Goal: Find specific page/section: Find specific page/section

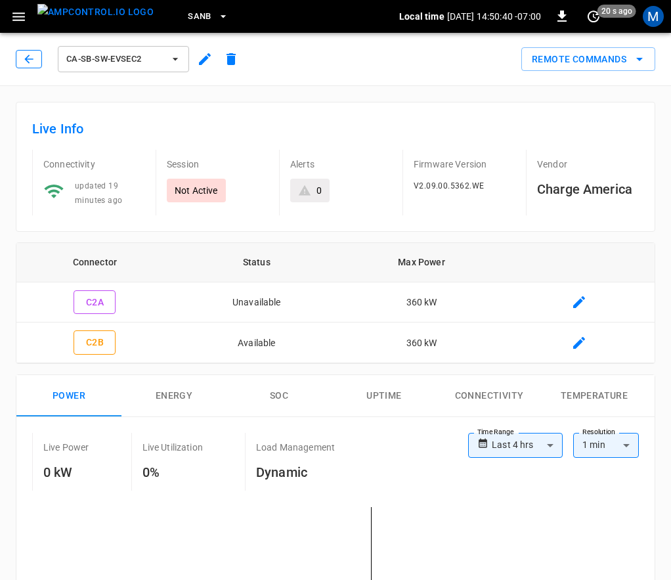
click at [37, 58] on button "button" at bounding box center [29, 59] width 26 height 18
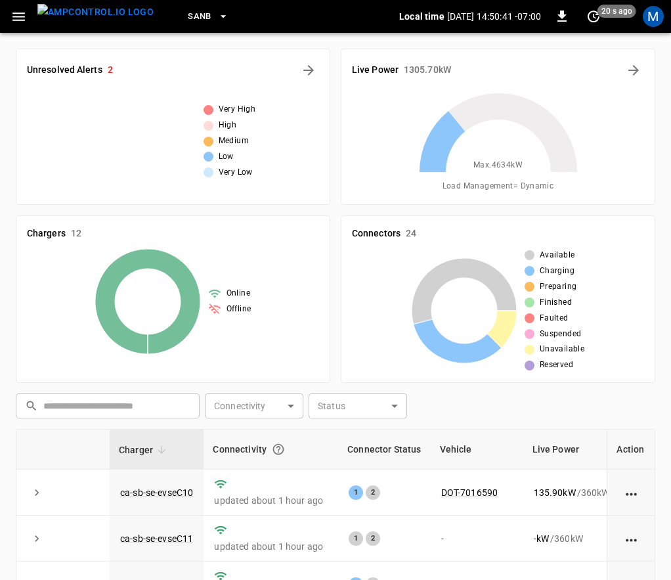
scroll to position [305, 0]
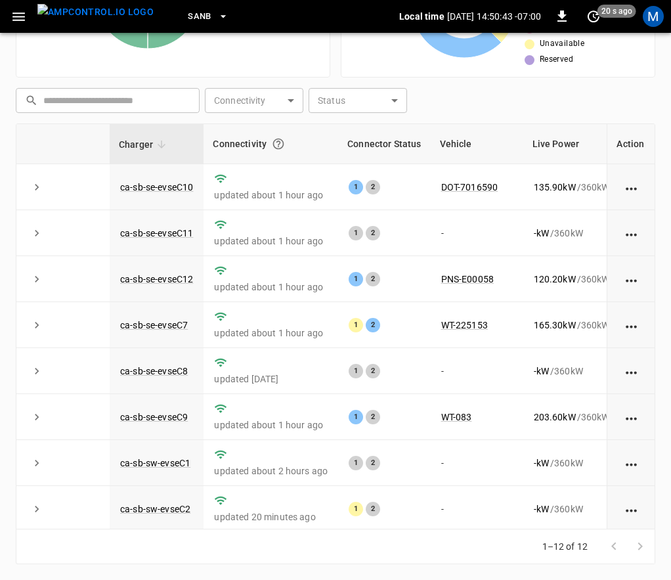
click at [396, 516] on div "1 2" at bounding box center [384, 508] width 71 height 14
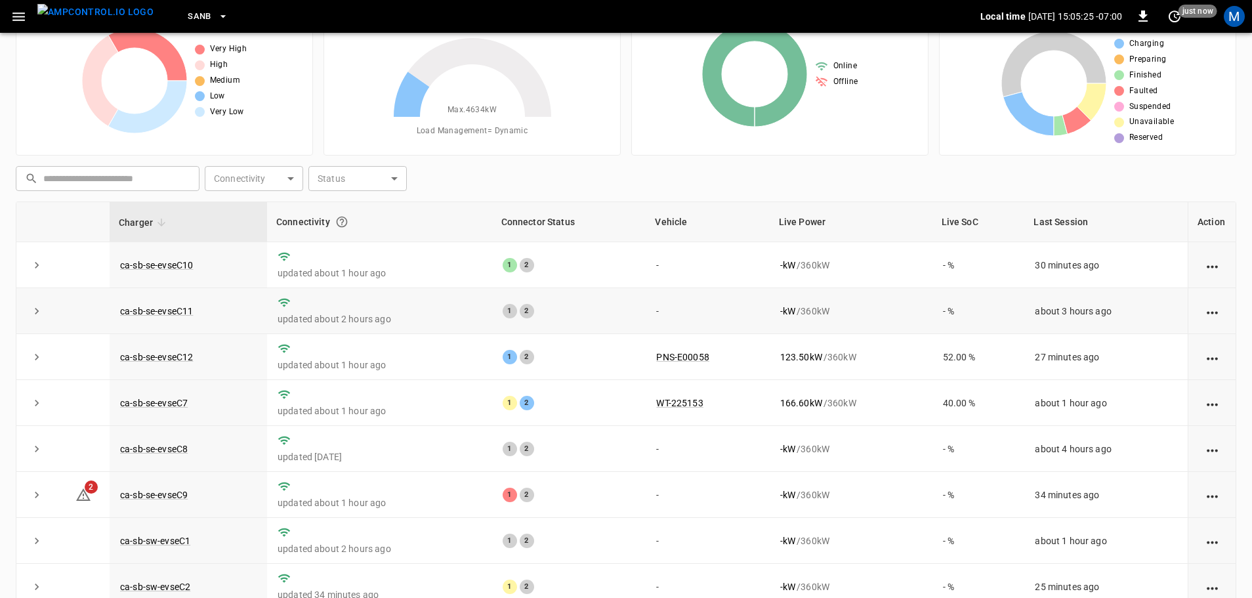
scroll to position [0, 0]
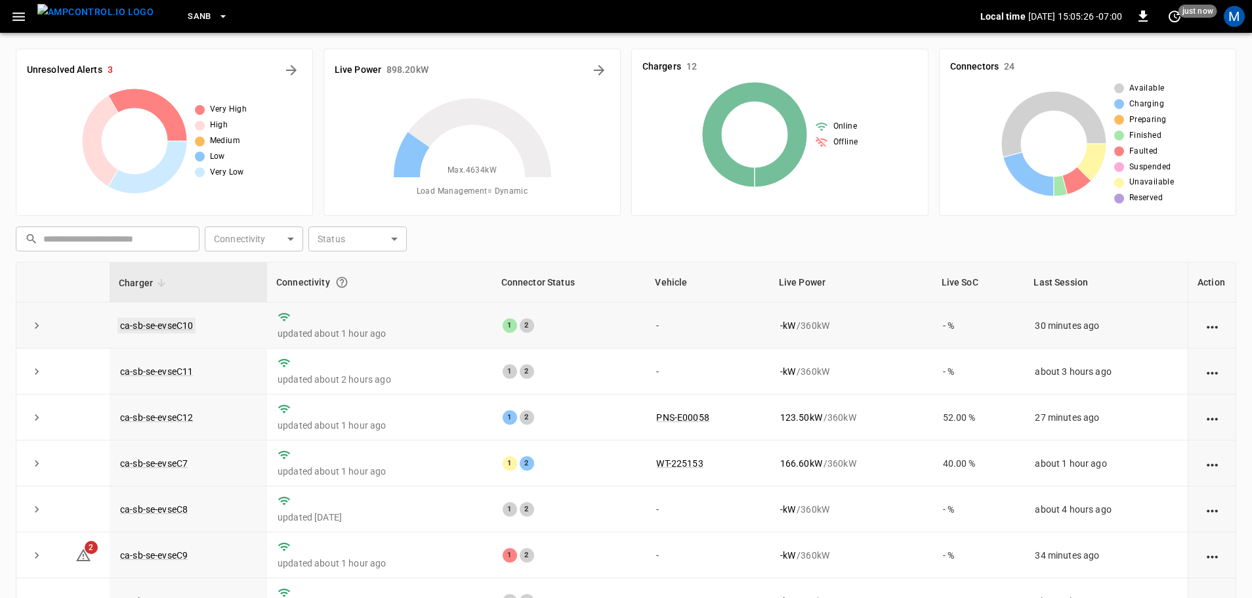
click at [190, 328] on link "ca-sb-se-evseC10" at bounding box center [156, 326] width 78 height 16
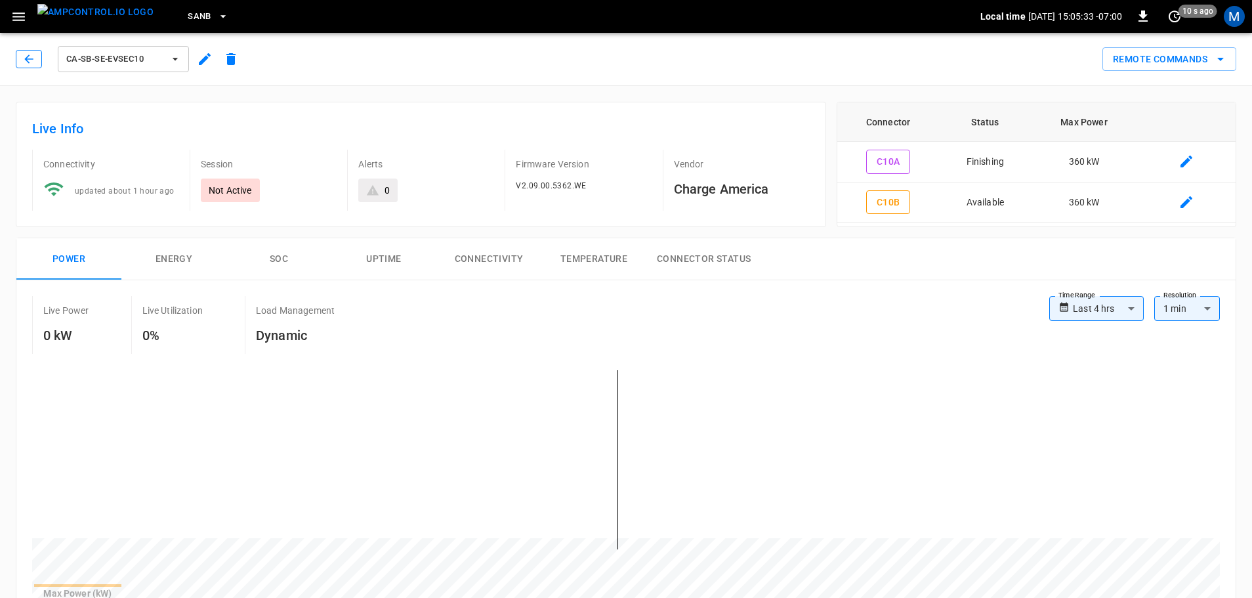
click at [35, 60] on button "button" at bounding box center [29, 59] width 26 height 18
